Goal: Obtain resource: Download file/media

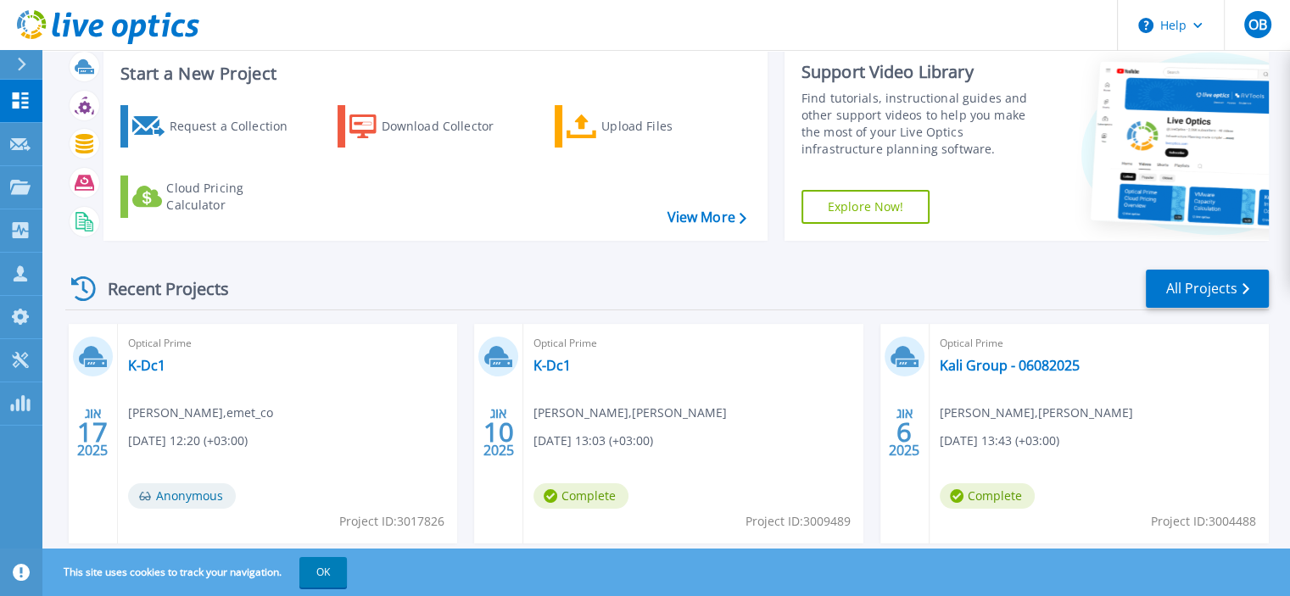
scroll to position [85, 0]
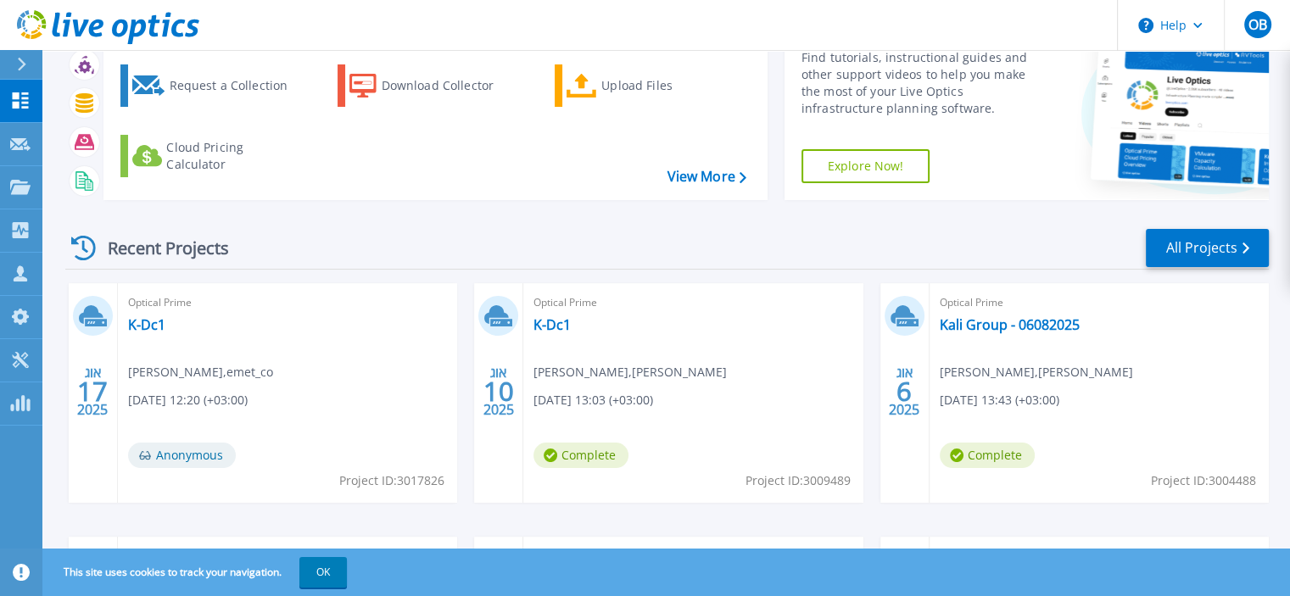
click at [94, 310] on icon at bounding box center [91, 314] width 25 height 19
click at [145, 319] on link "K-Dc1" at bounding box center [146, 324] width 37 height 17
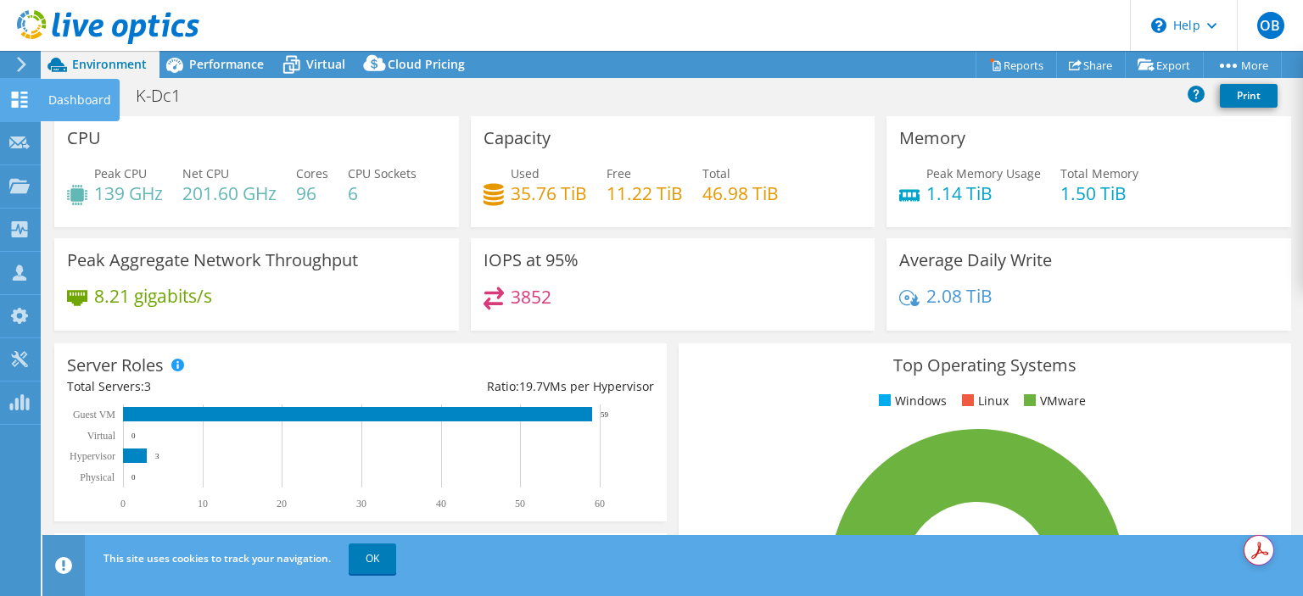
click at [12, 97] on use at bounding box center [20, 100] width 16 height 16
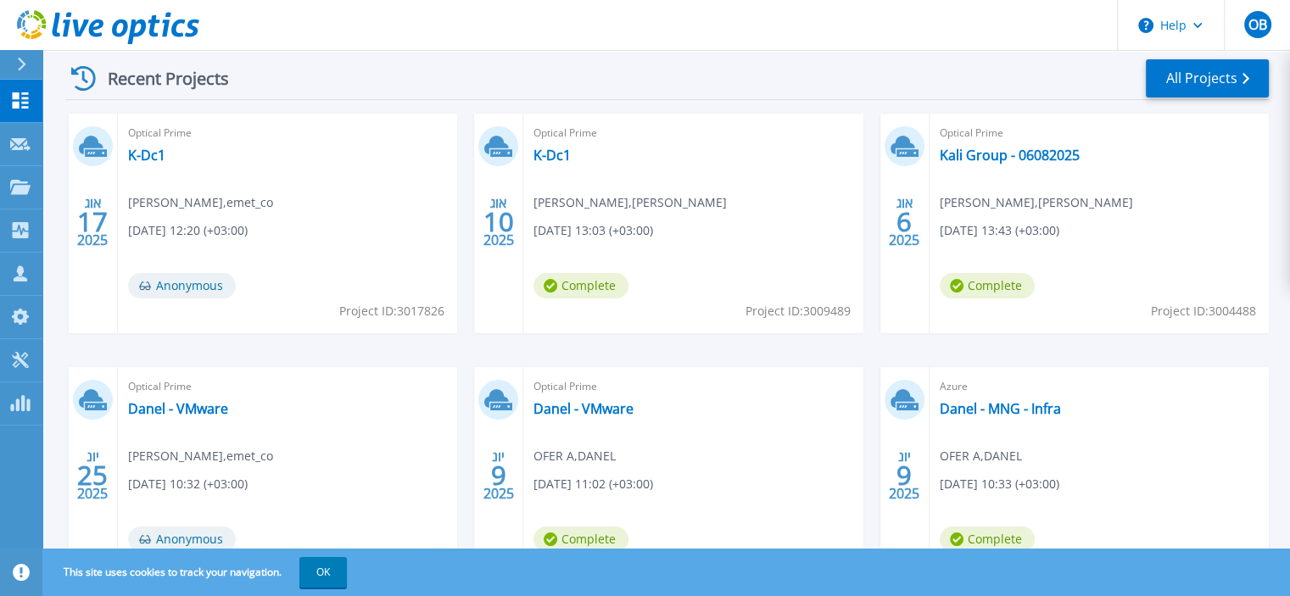
scroll to position [170, 0]
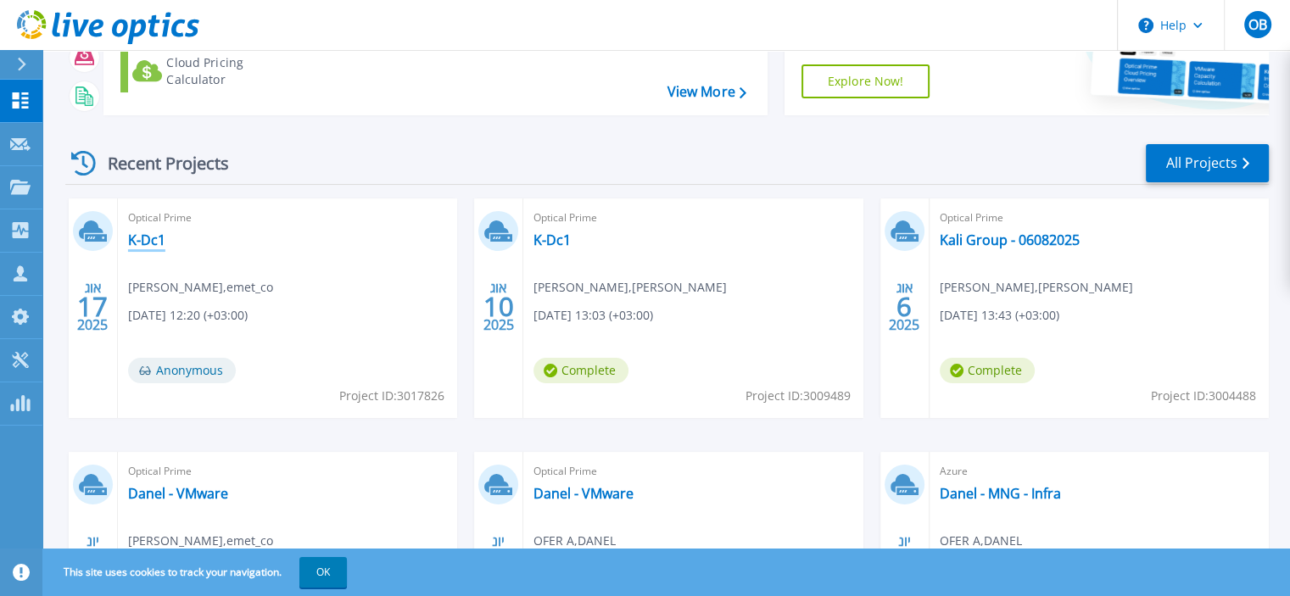
click at [142, 237] on link "K-Dc1" at bounding box center [146, 240] width 37 height 17
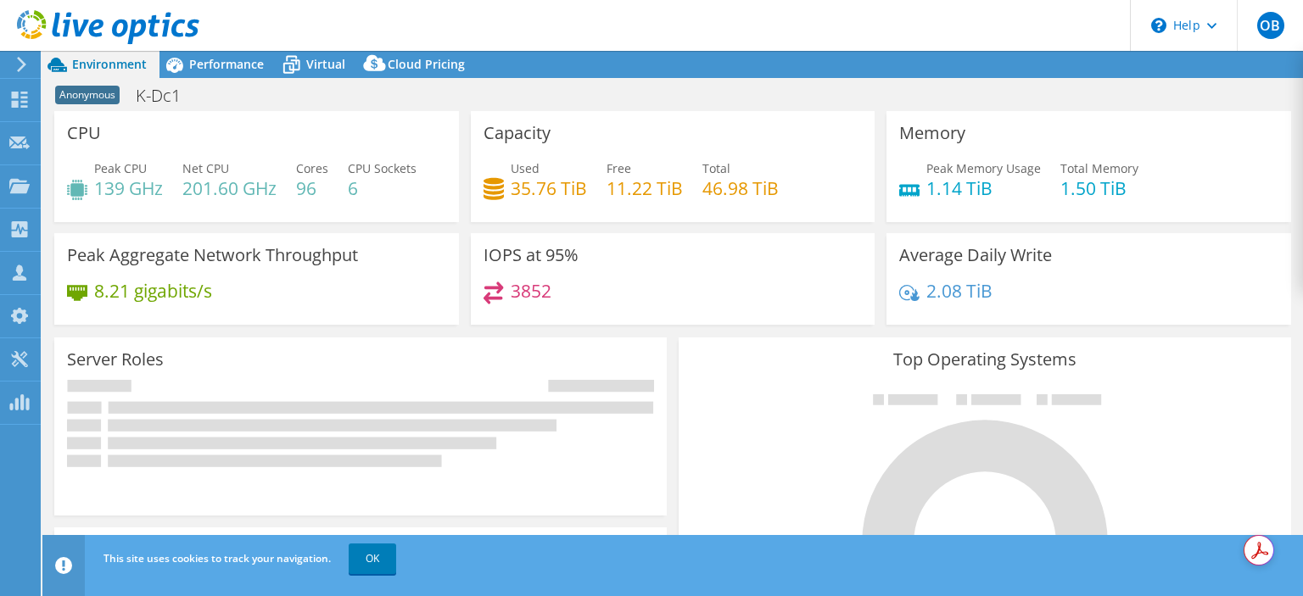
select select "USD"
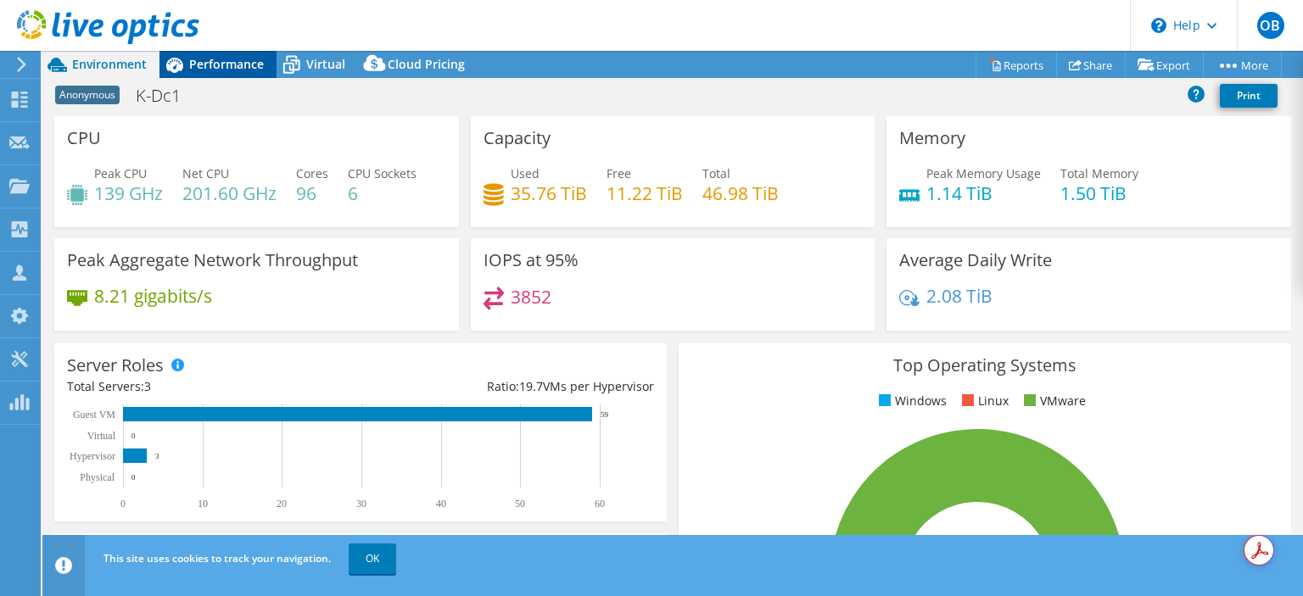
click at [211, 63] on span "Performance" at bounding box center [226, 64] width 75 height 16
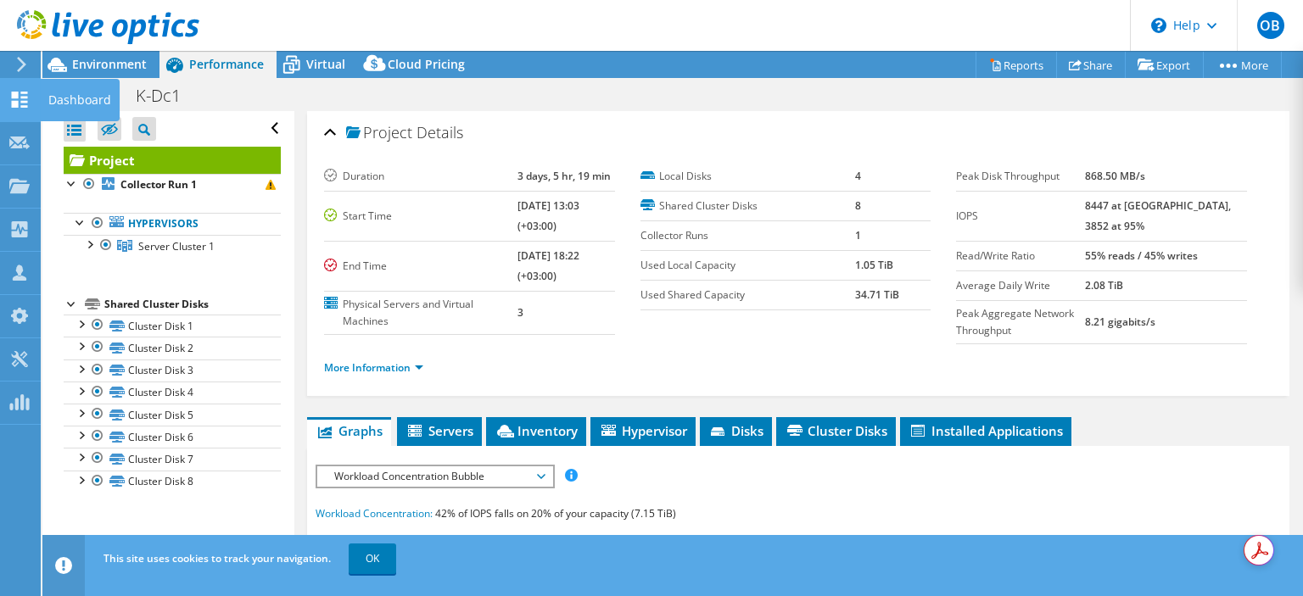
click at [15, 101] on use at bounding box center [20, 100] width 16 height 16
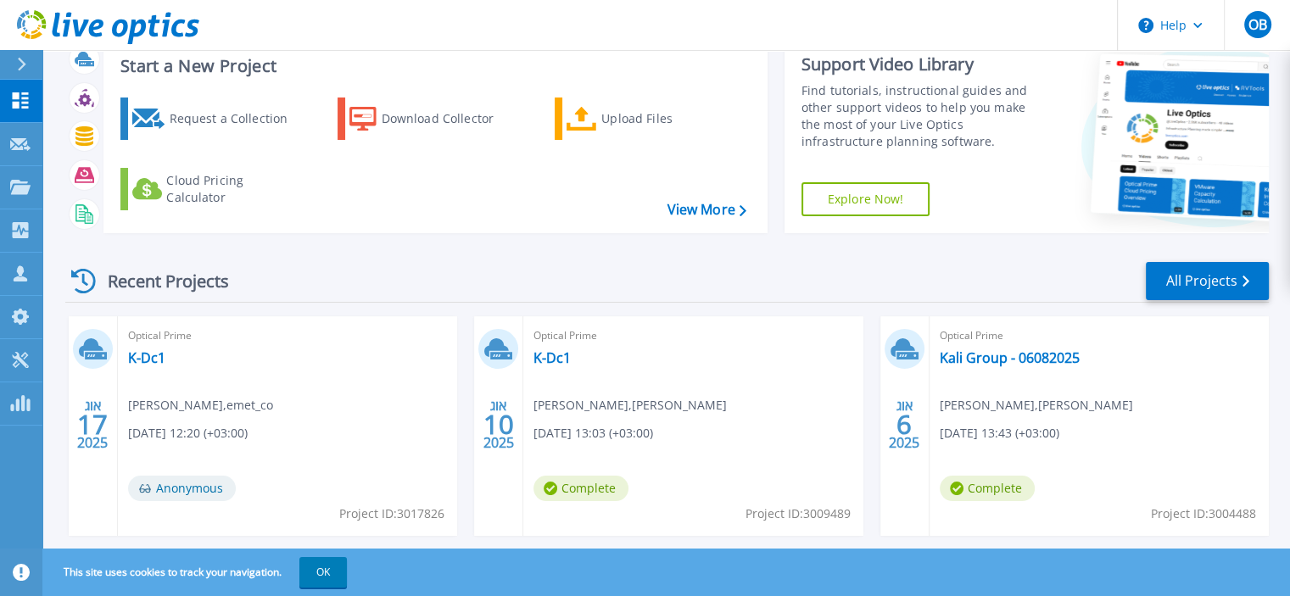
scroll to position [170, 0]
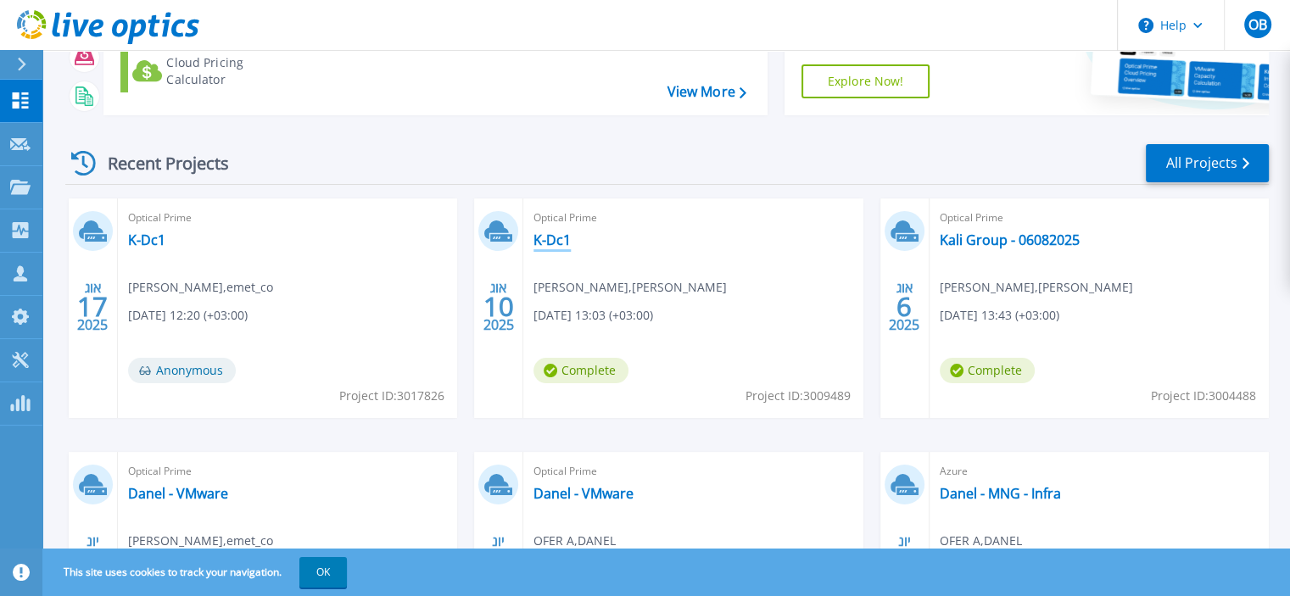
click at [551, 236] on link "K-Dc1" at bounding box center [552, 240] width 37 height 17
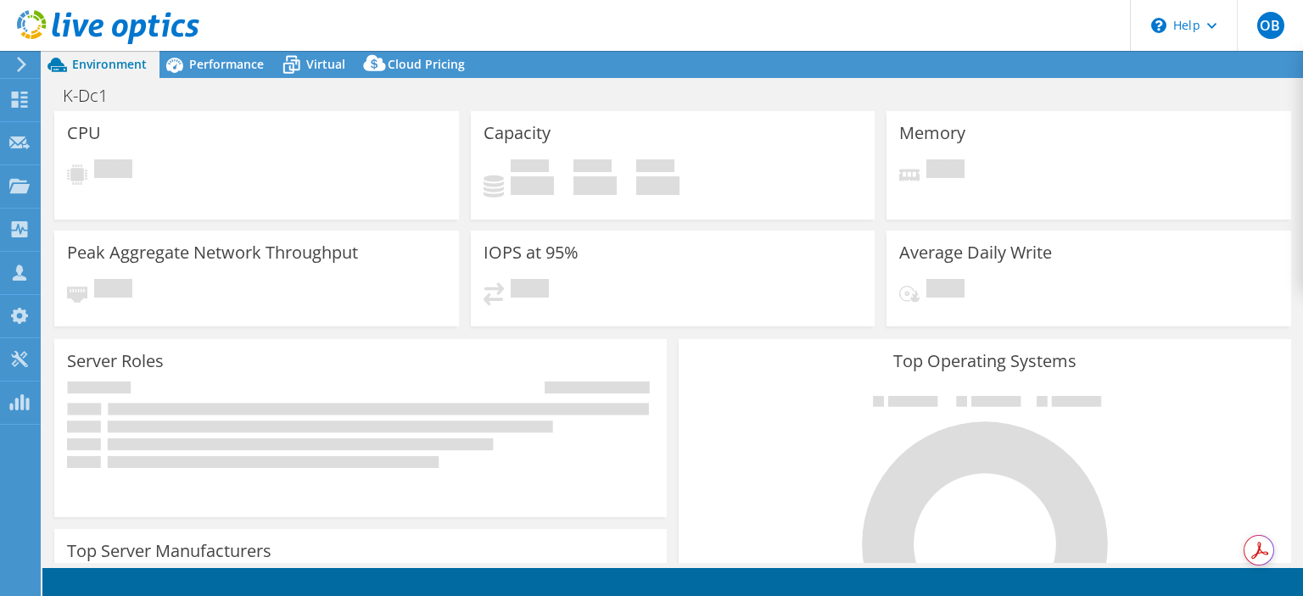
select select "USD"
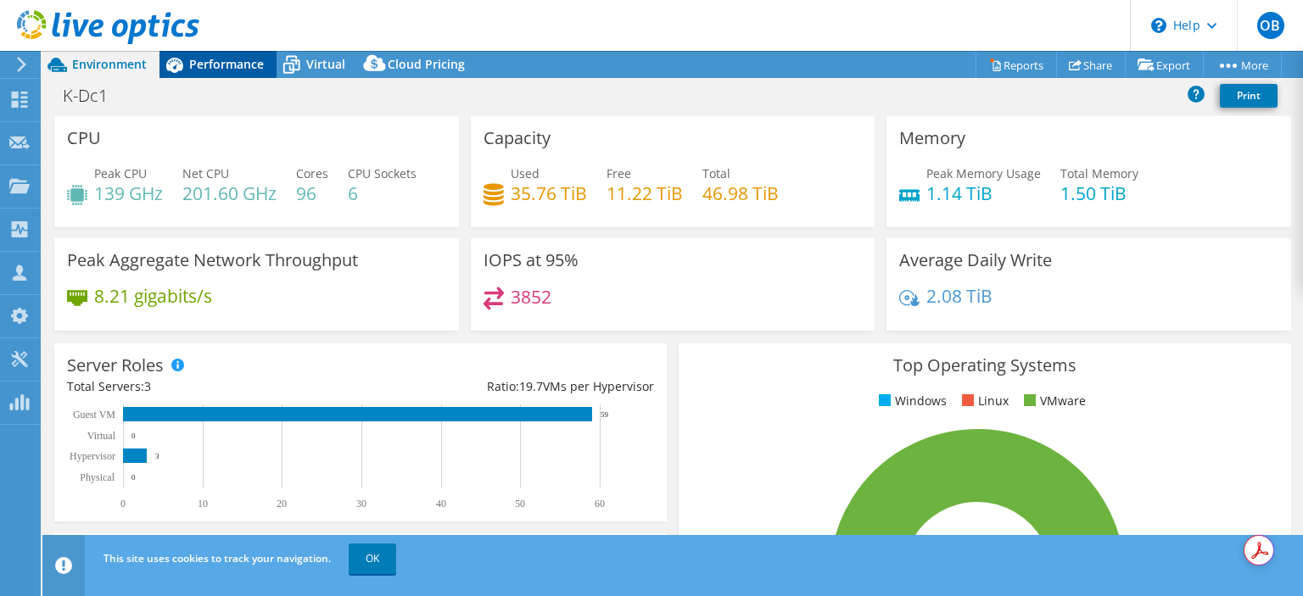
click at [227, 61] on span "Performance" at bounding box center [226, 64] width 75 height 16
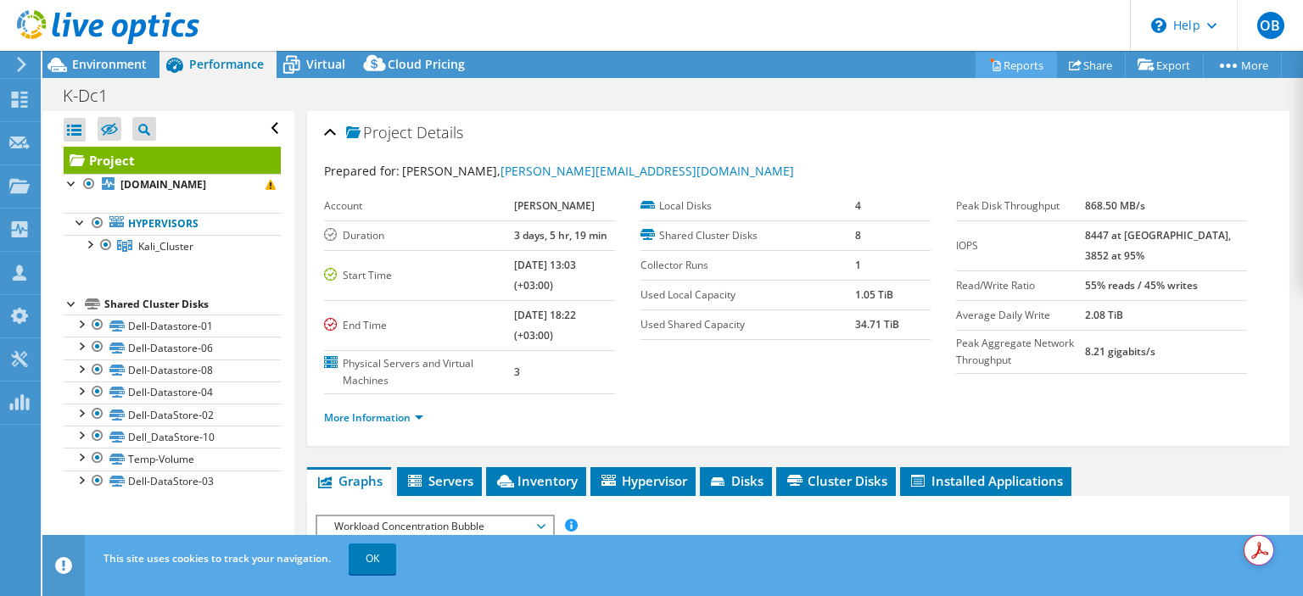
click at [1010, 62] on link "Reports" at bounding box center [1015, 65] width 81 height 26
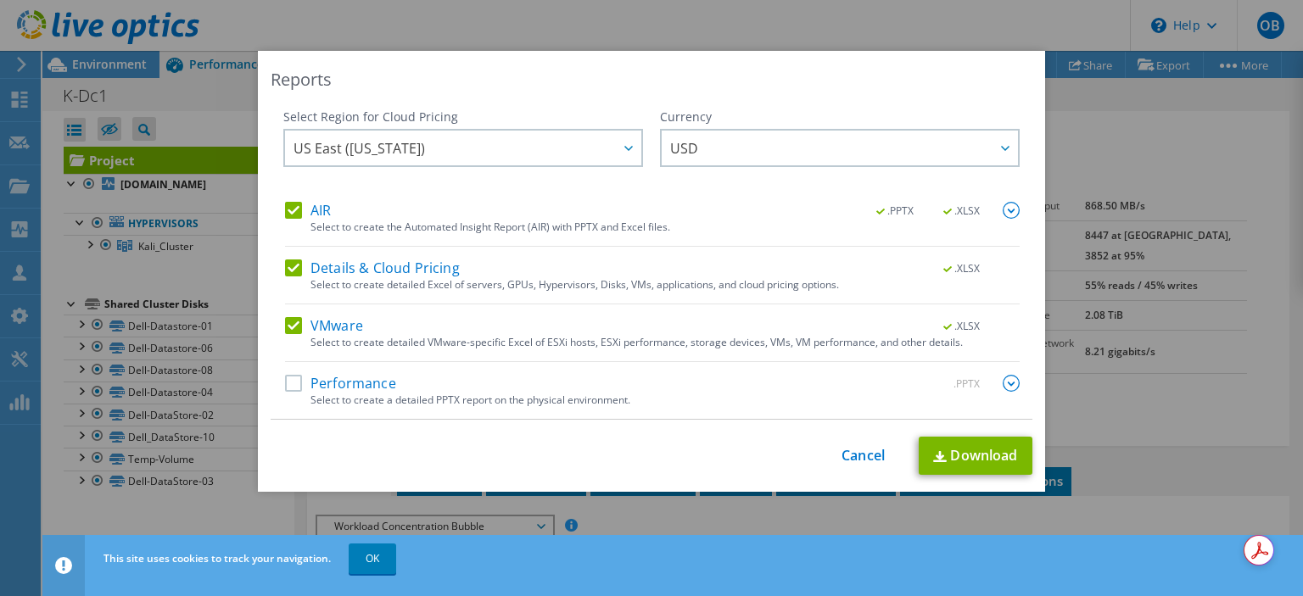
click at [285, 384] on label "Performance" at bounding box center [340, 383] width 111 height 17
click at [0, 0] on input "Performance" at bounding box center [0, 0] width 0 height 0
click at [970, 455] on link "Download" at bounding box center [976, 456] width 114 height 38
click at [850, 456] on link "Cancel" at bounding box center [862, 456] width 43 height 16
